Goal: Contribute content

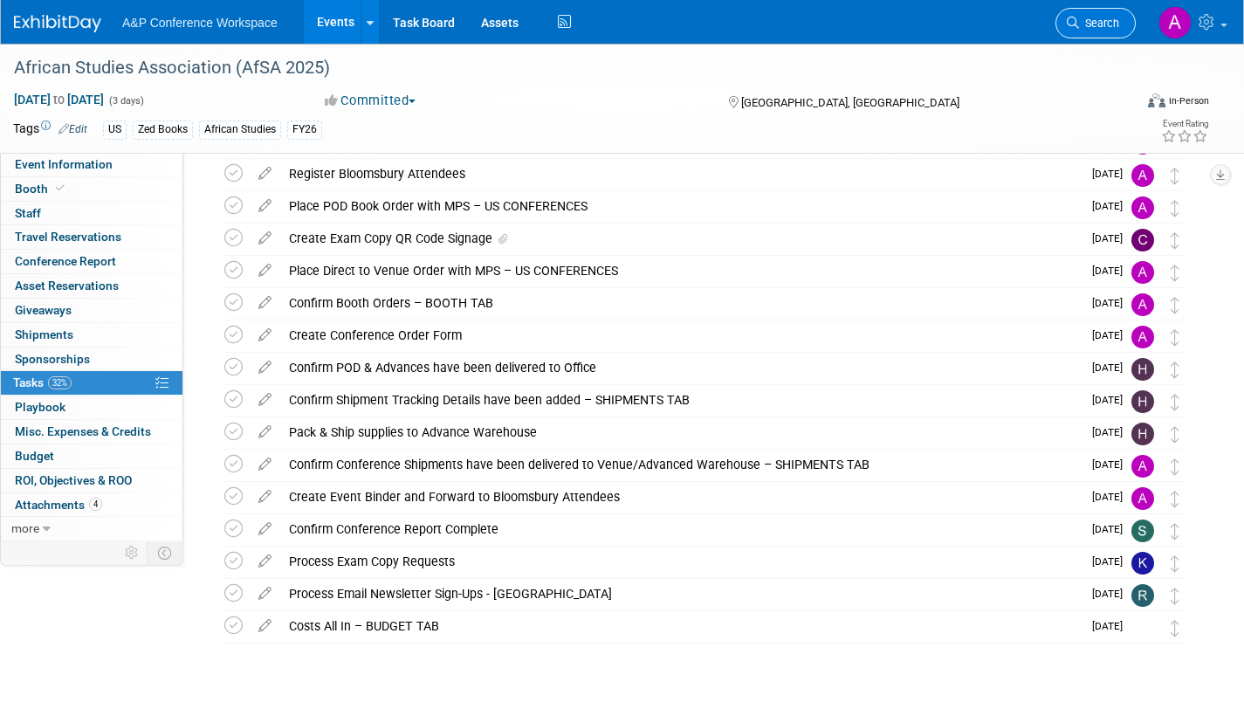
click at [1096, 24] on span "Search" at bounding box center [1099, 23] width 40 height 13
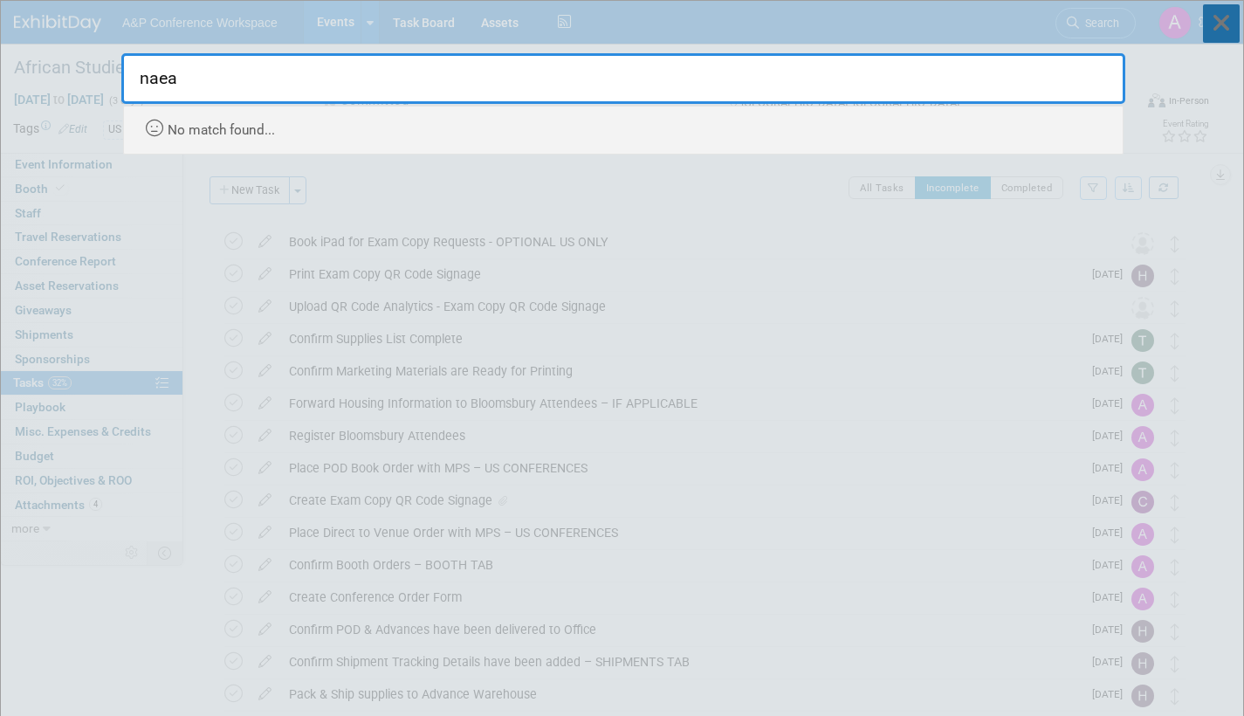
type input "naea"
click at [1231, 27] on icon at bounding box center [1221, 23] width 37 height 38
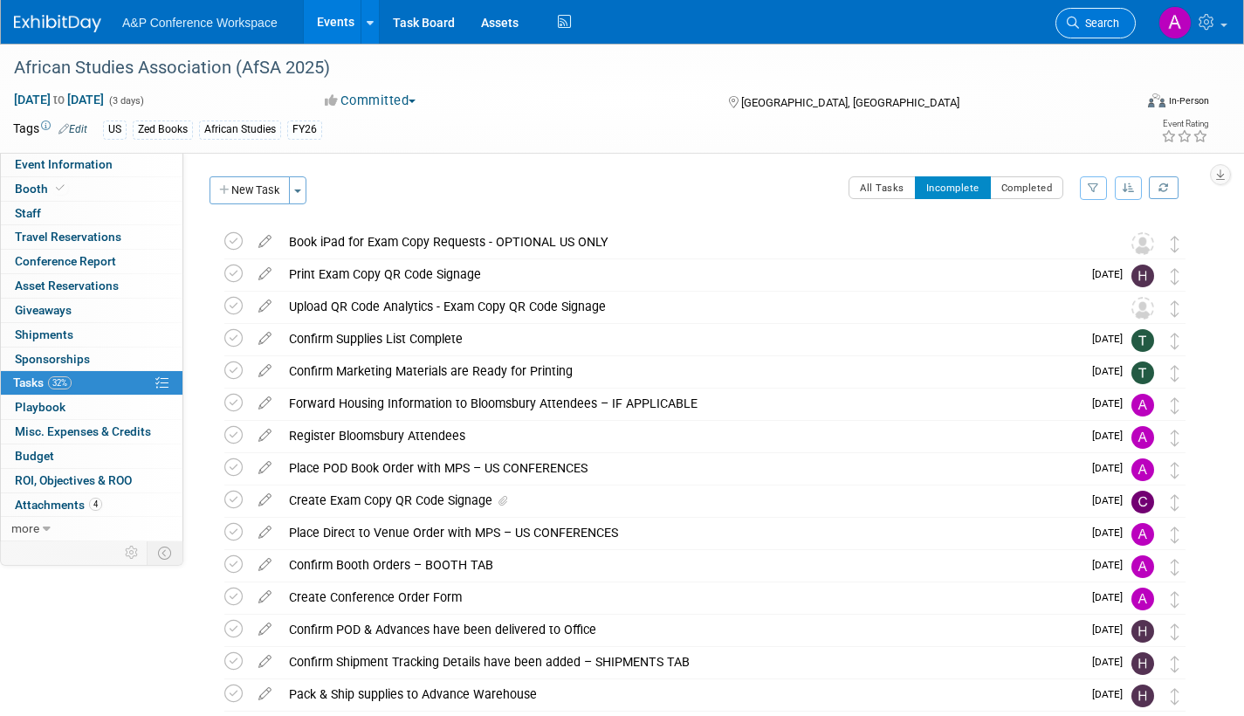
click at [1108, 28] on span "Search" at bounding box center [1099, 23] width 40 height 13
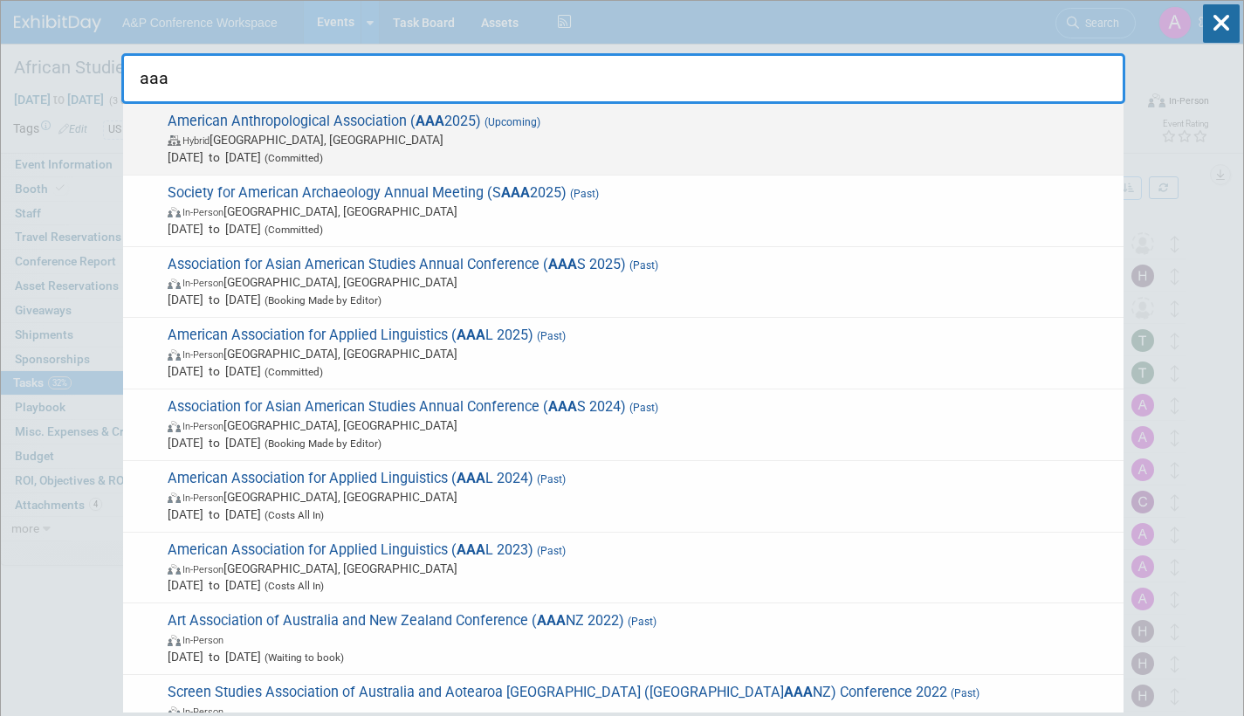
type input "aaa"
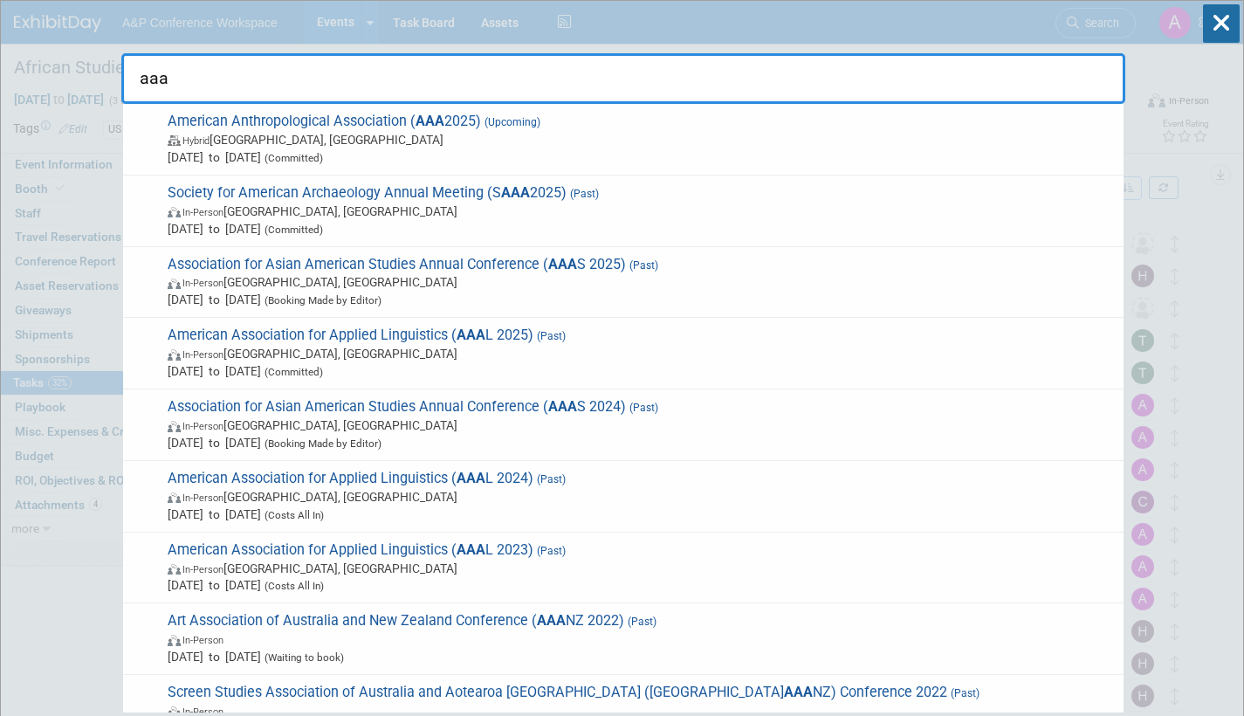
click at [638, 138] on span "Hybrid [GEOGRAPHIC_DATA], [GEOGRAPHIC_DATA]" at bounding box center [642, 139] width 948 height 17
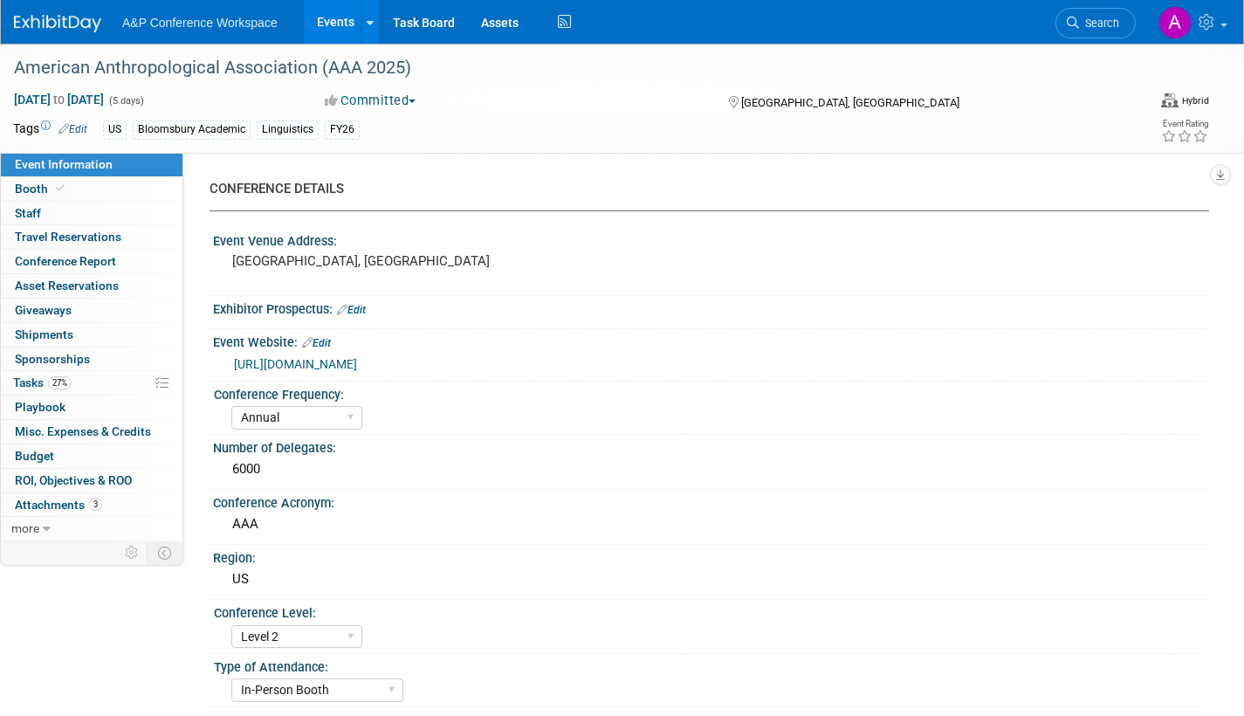
select select "Annual"
select select "Level 2"
select select "In-Person Booth"
select select "Anthropology"
select select "Bloomsbury Academic"
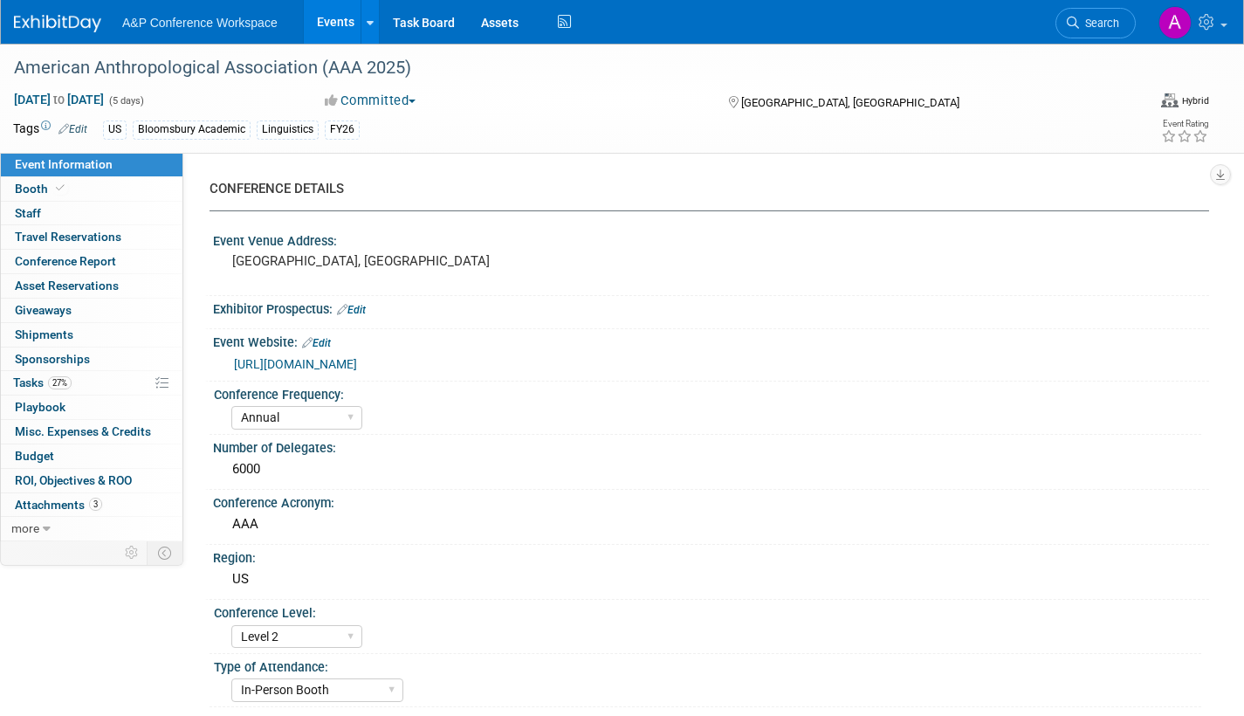
select select "[PERSON_NAME]"
select select "Networking/Commissioning"
click at [52, 507] on span "Attachments 3" at bounding box center [58, 505] width 87 height 14
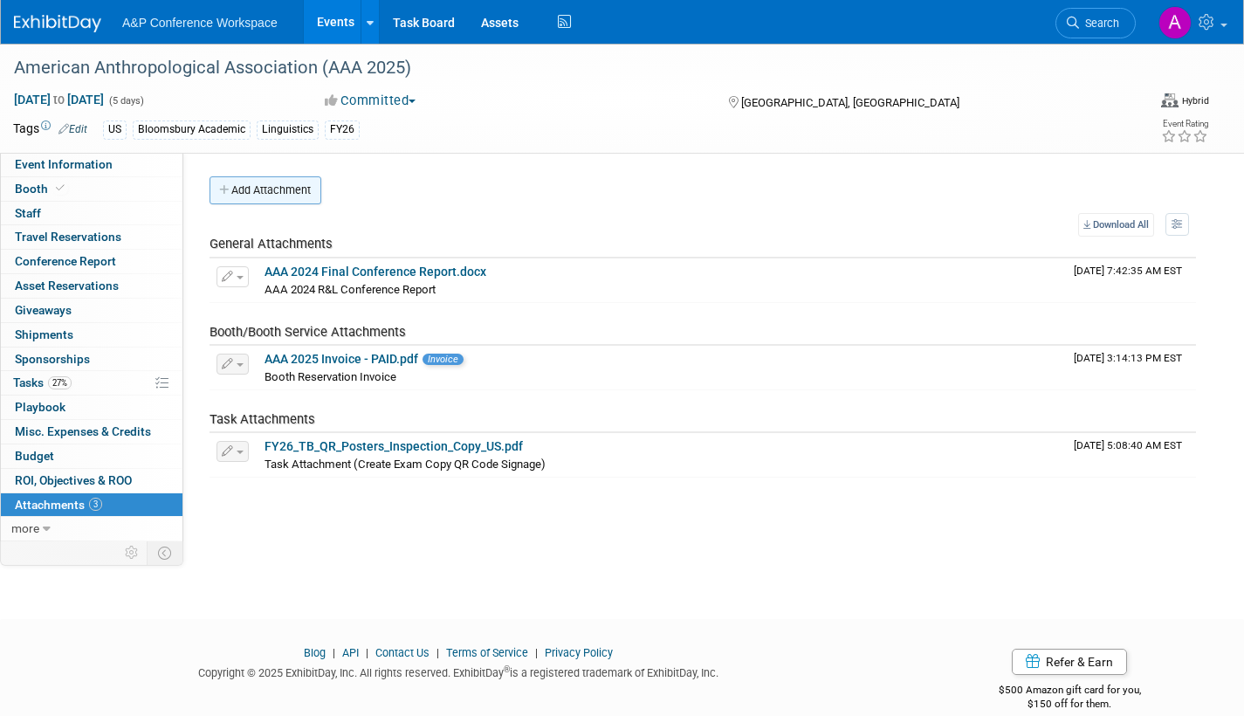
click at [306, 195] on button "Add Attachment" at bounding box center [266, 190] width 112 height 28
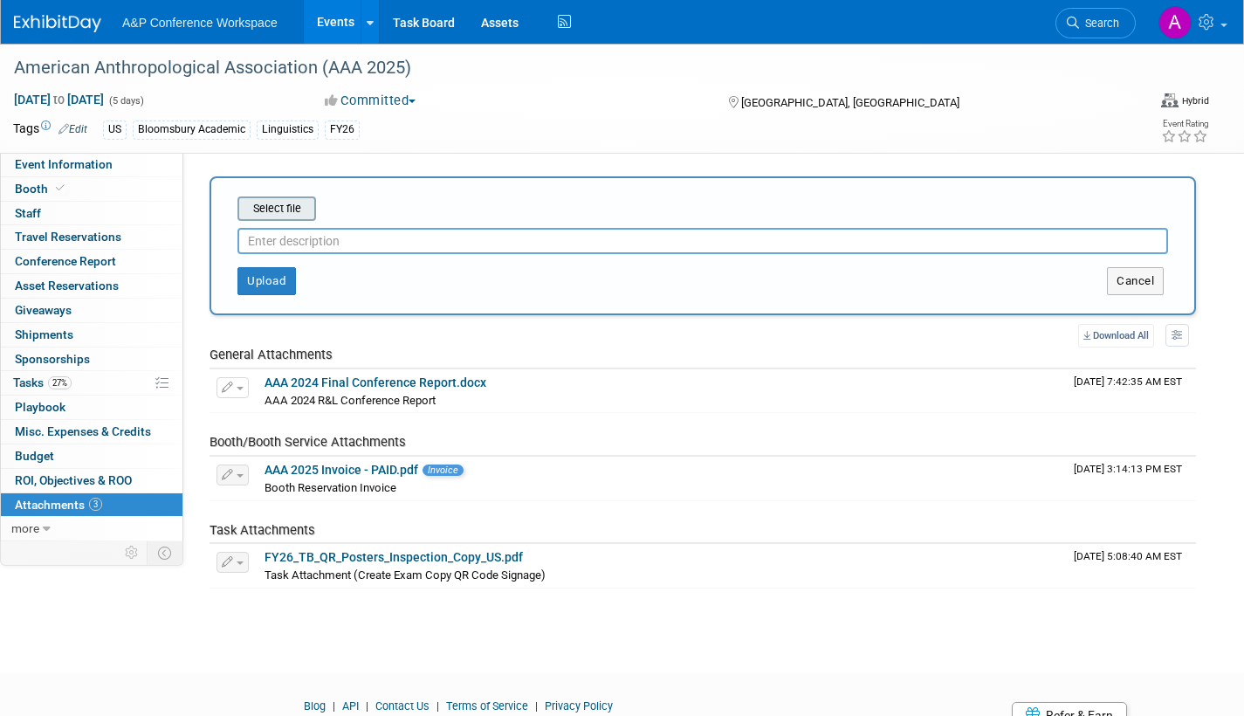
click at [299, 206] on input "file" at bounding box center [211, 208] width 208 height 21
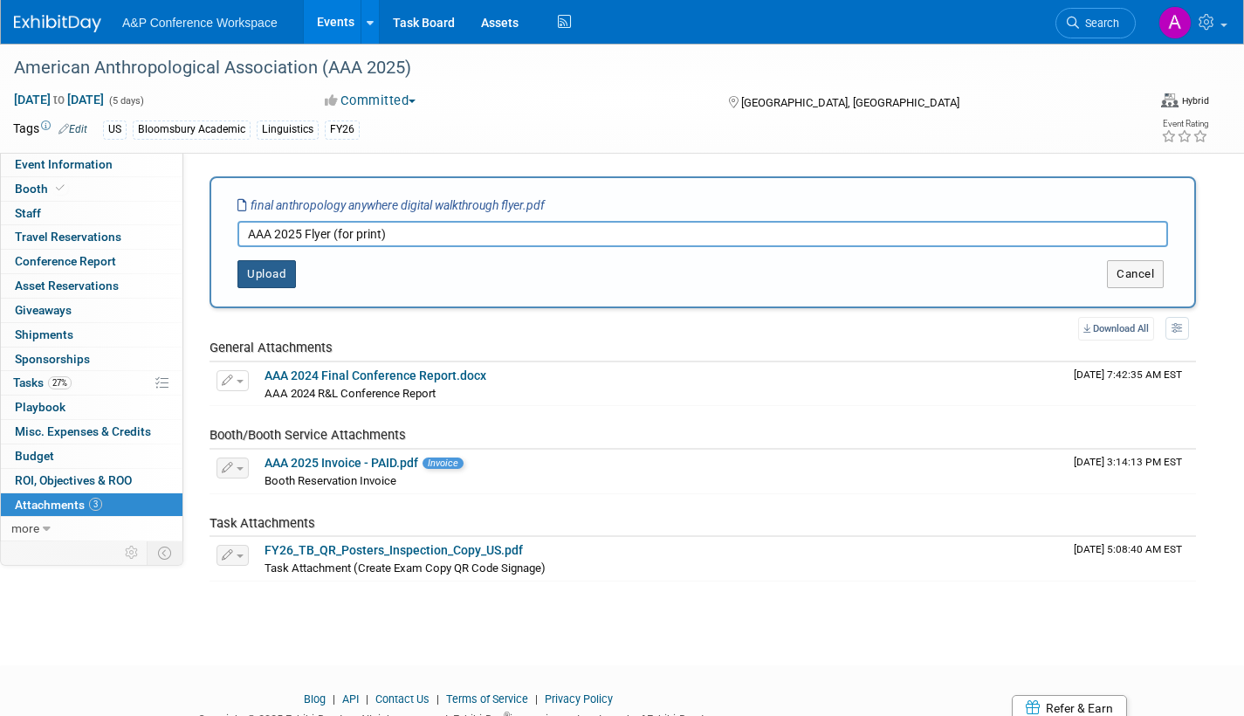
type input "AAA 2025 Flyer (for print)"
click at [268, 282] on button "Upload" at bounding box center [267, 274] width 59 height 28
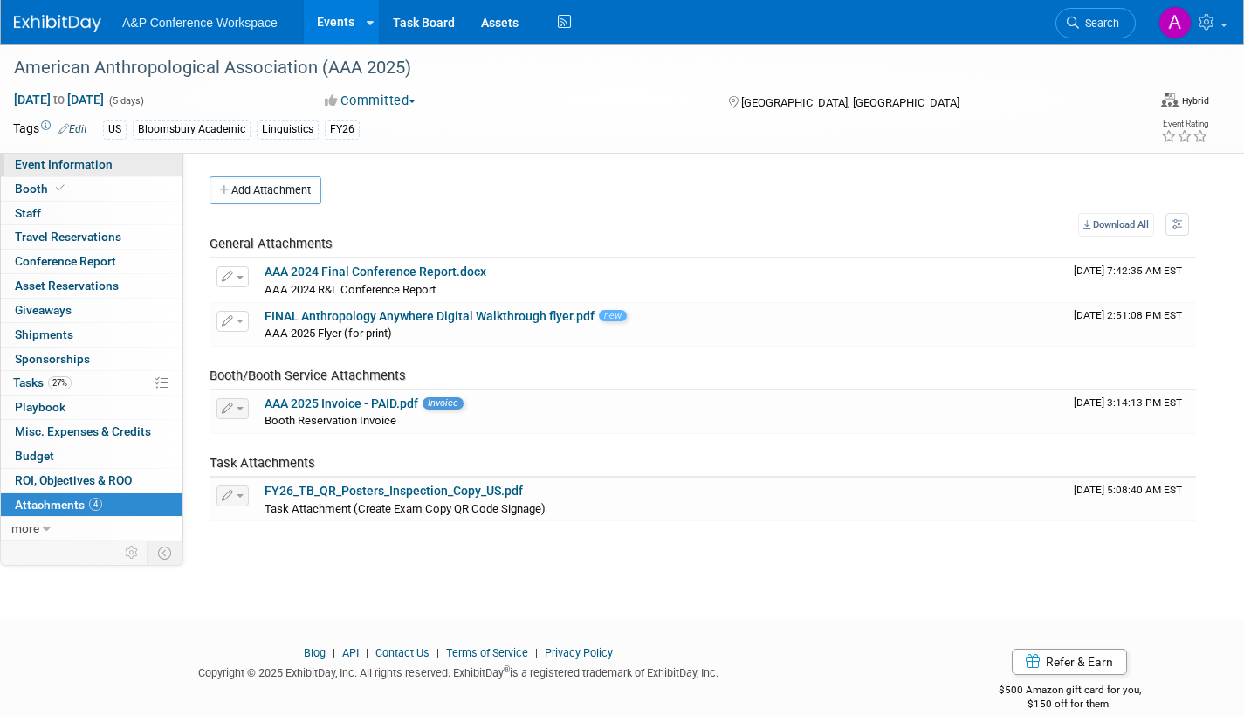
click at [86, 166] on span "Event Information" at bounding box center [64, 164] width 98 height 14
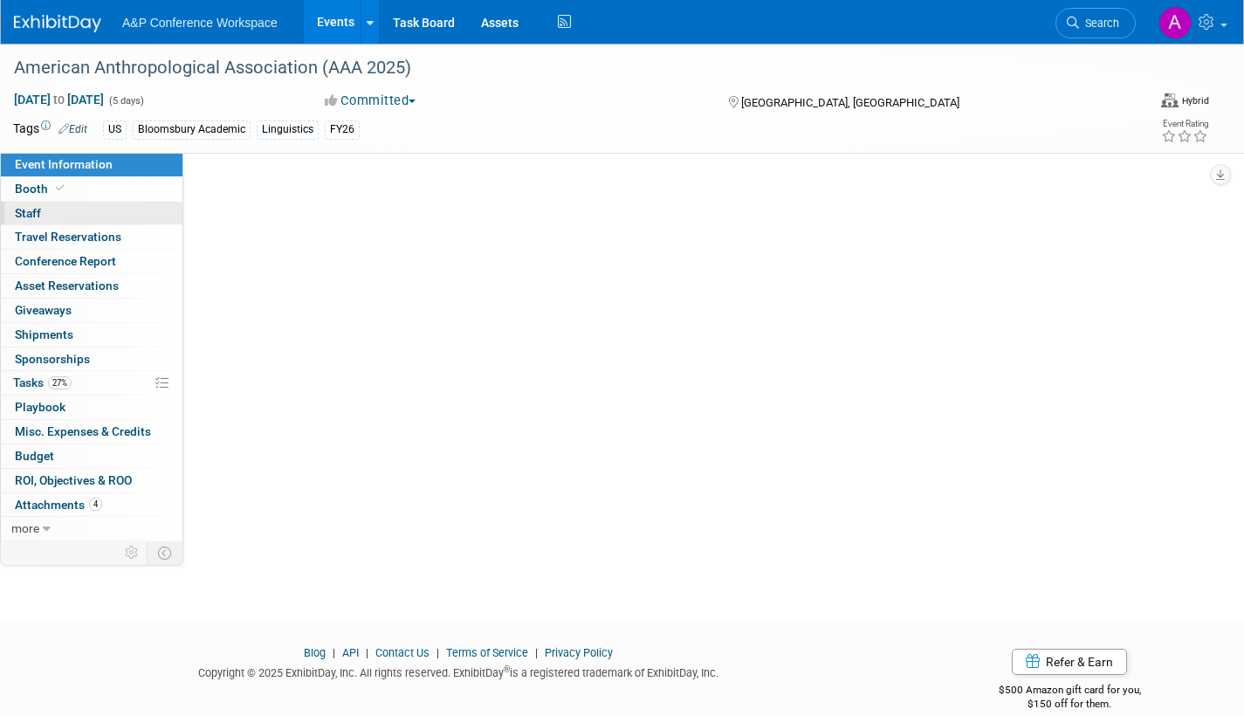
select select "Annual"
select select "Level 2"
select select "In-Person Booth"
select select "Anthropology"
select select "Bloomsbury Academic"
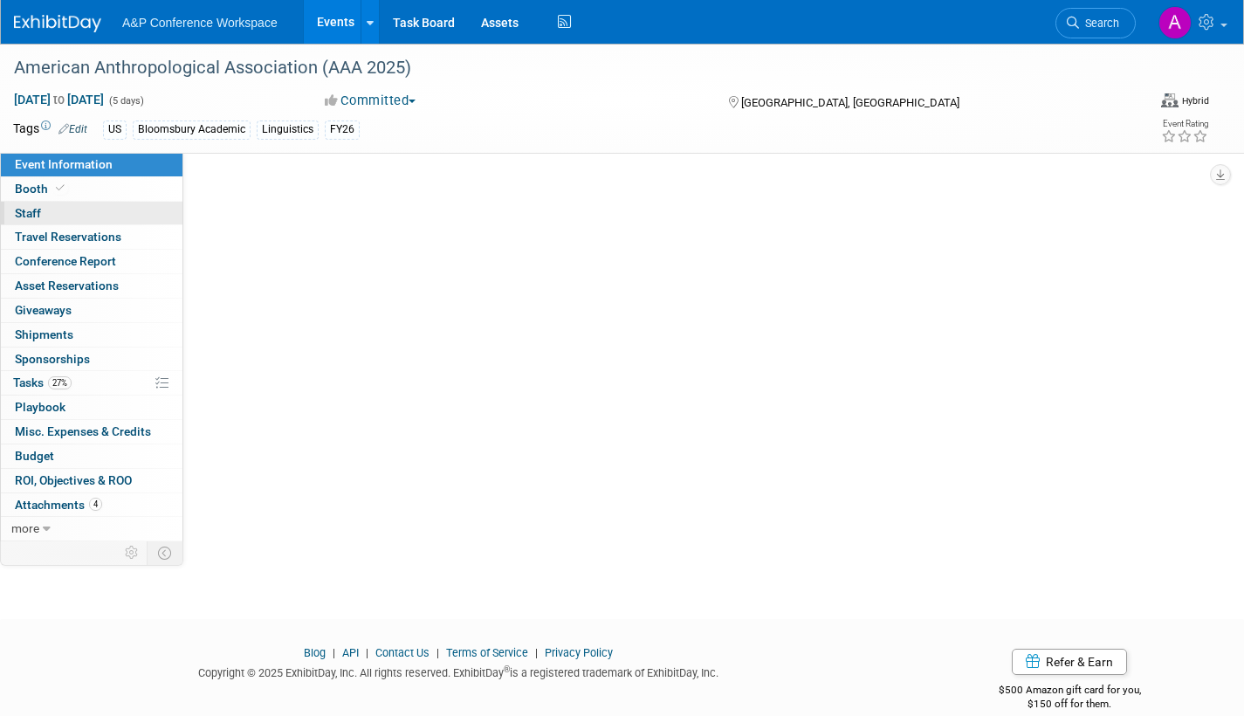
select select "[PERSON_NAME]"
select select "Networking/Commissioning"
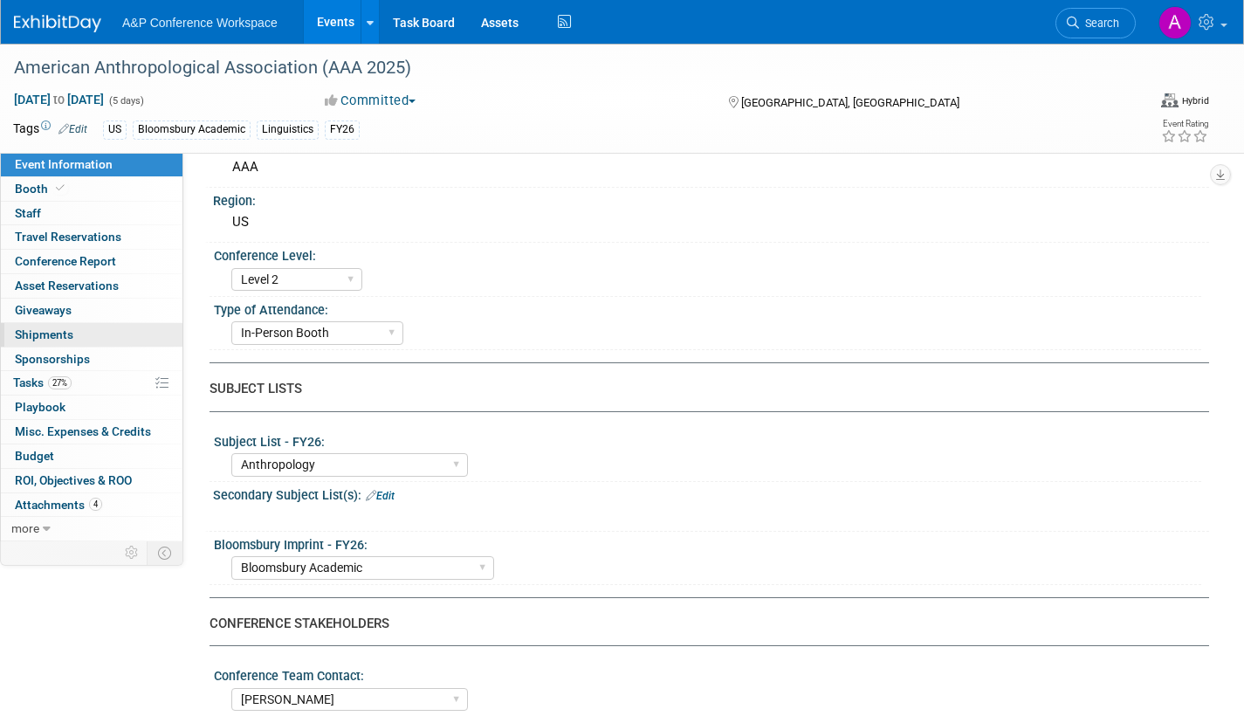
scroll to position [349, 0]
